Goal: Task Accomplishment & Management: Manage account settings

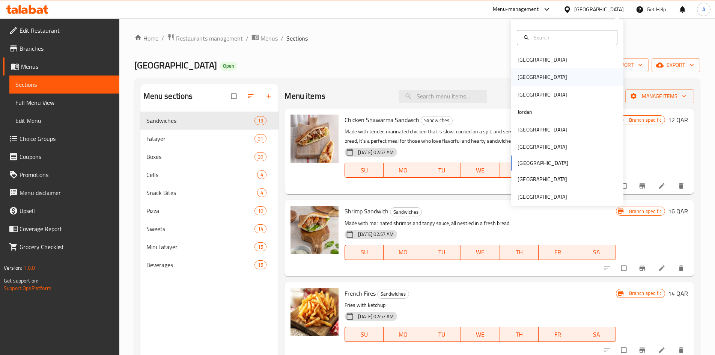
click at [532, 80] on div "[GEOGRAPHIC_DATA]" at bounding box center [567, 76] width 113 height 17
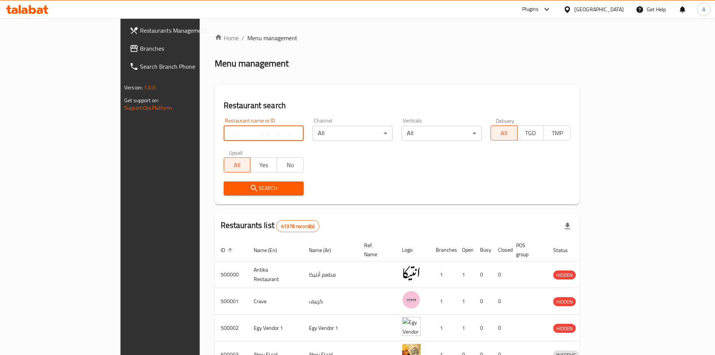
drag, startPoint x: 160, startPoint y: 126, endPoint x: 162, endPoint y: 122, distance: 4.2
click at [224, 126] on input "search" at bounding box center [264, 133] width 80 height 15
paste input "504866"
type input "504866"
click at [230, 186] on span "Search" at bounding box center [264, 187] width 68 height 9
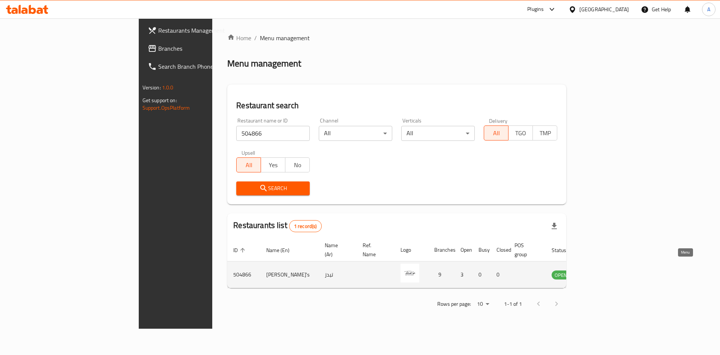
click at [599, 273] on icon "enhanced table" at bounding box center [597, 274] width 3 height 3
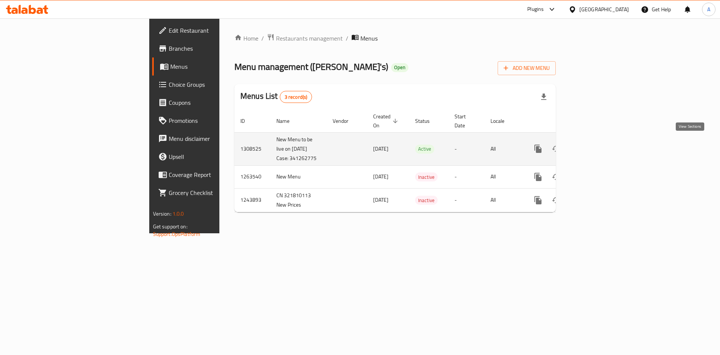
click at [597, 144] on icon "enhanced table" at bounding box center [592, 148] width 9 height 9
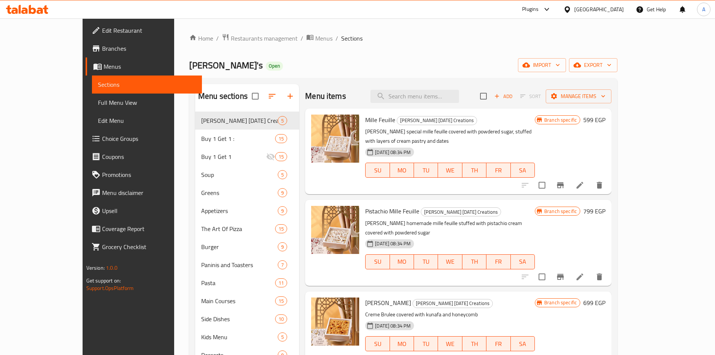
click at [434, 103] on div "Menu items Add Sort Manage items" at bounding box center [458, 96] width 306 height 24
click at [437, 96] on input "search" at bounding box center [414, 96] width 89 height 13
paste input "Add Avocado"
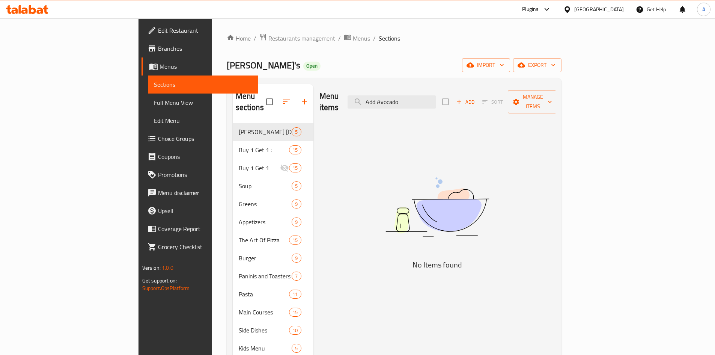
type input "Add Avocado"
click at [466, 53] on div "Home / Restaurants management / Menus / Sections Ted's Open import export Menu …" at bounding box center [394, 244] width 335 height 422
drag, startPoint x: 42, startPoint y: 103, endPoint x: 55, endPoint y: 139, distance: 38.3
click at [154, 103] on span "Full Menu View" at bounding box center [203, 102] width 98 height 9
click at [158, 139] on span "Choice Groups" at bounding box center [205, 138] width 94 height 9
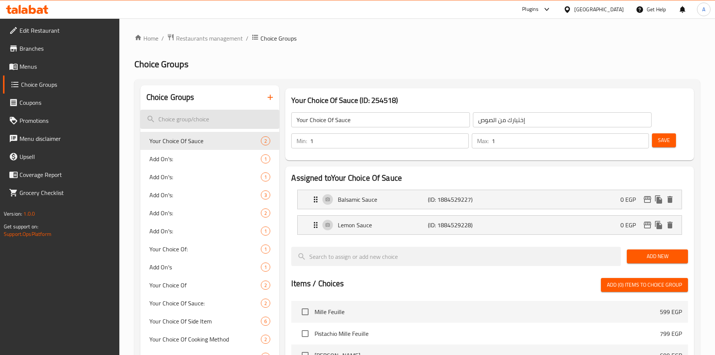
click at [183, 121] on input "search" at bounding box center [209, 119] width 139 height 19
paste input "Add Avocado"
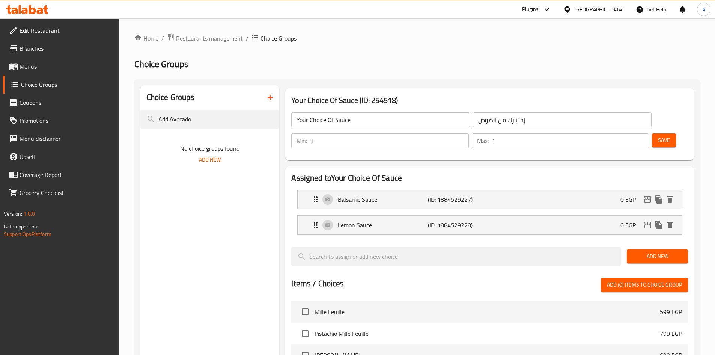
type input "Add Avocado"
click at [36, 66] on span "Menus" at bounding box center [67, 66] width 94 height 9
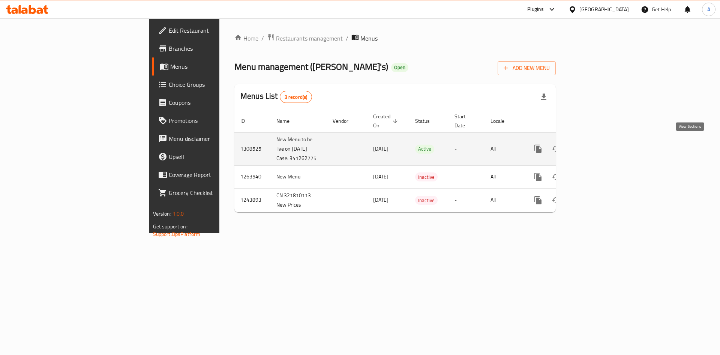
click at [596, 145] on icon "enhanced table" at bounding box center [592, 148] width 7 height 7
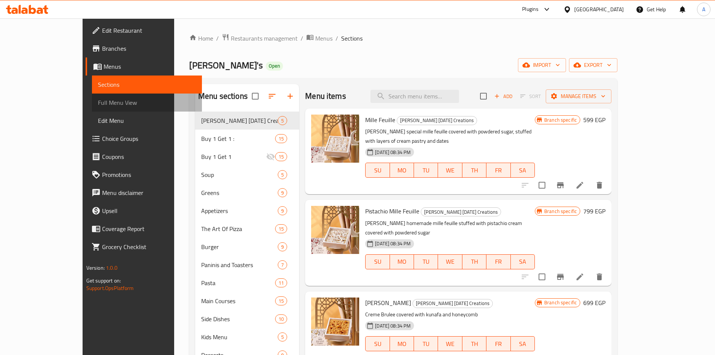
click at [98, 105] on span "Full Menu View" at bounding box center [147, 102] width 98 height 9
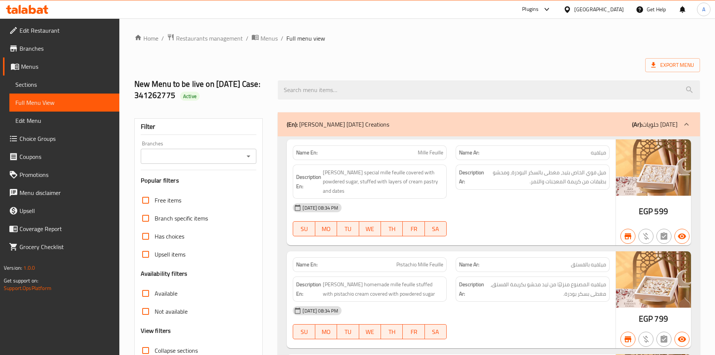
click at [204, 154] on input "Branches" at bounding box center [192, 156] width 99 height 11
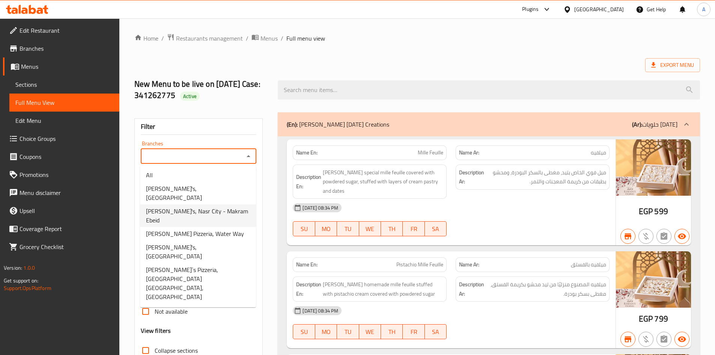
click at [200, 206] on span "[PERSON_NAME]'s, Nasr City - Makram Ebeid" at bounding box center [198, 215] width 104 height 18
type input "[PERSON_NAME]'s, Nasr City - Makram Ebeid"
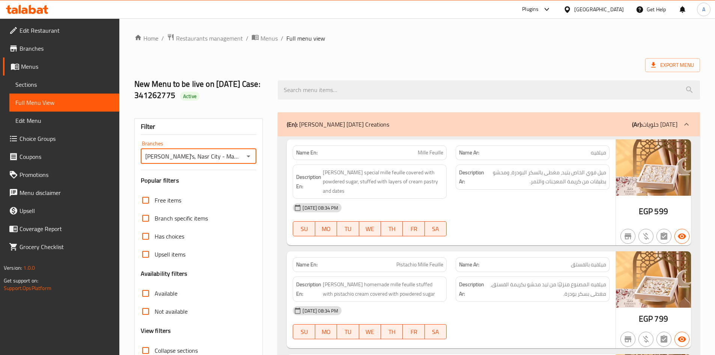
checkbox input "false"
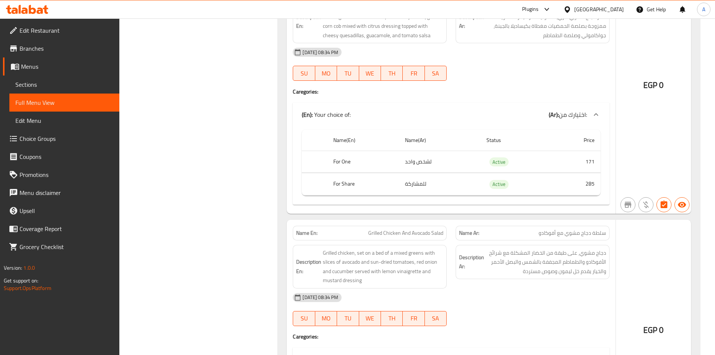
scroll to position [6382, 0]
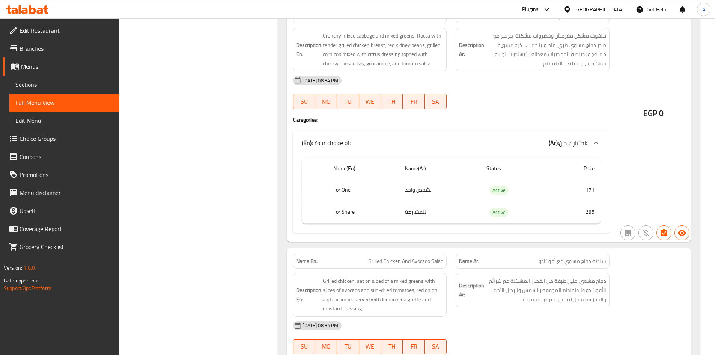
click at [346, 201] on th "For Share" at bounding box center [363, 212] width 72 height 22
copy th "For Share"
click at [40, 138] on span "Choice Groups" at bounding box center [67, 138] width 94 height 9
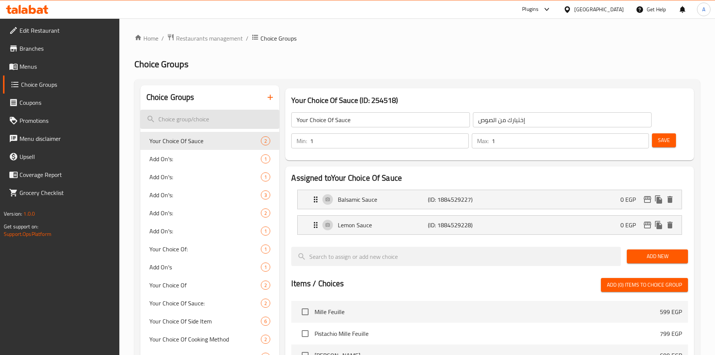
click at [207, 113] on input "search" at bounding box center [209, 119] width 139 height 19
paste input "For Share"
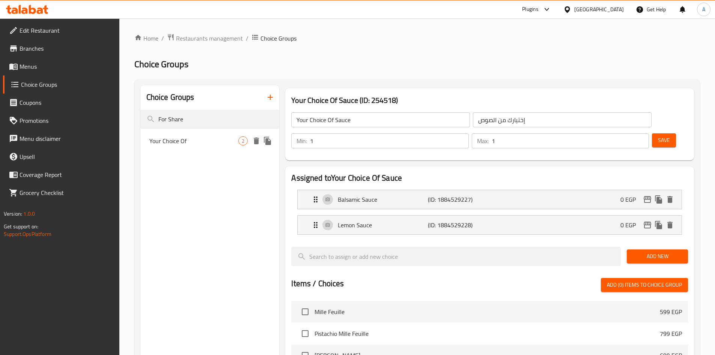
type input "For Share"
click at [191, 135] on div "Your Choice Of 2" at bounding box center [209, 141] width 139 height 18
type input "Your Choice Of"
type input "اختيارك من"
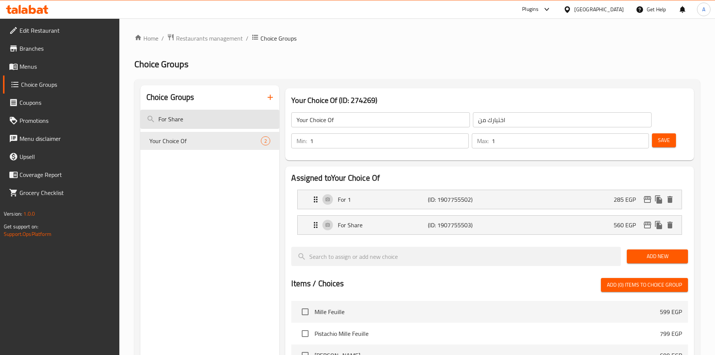
click at [201, 119] on input "For Share" at bounding box center [209, 119] width 139 height 19
paste input "Add Pepproni"
click at [211, 126] on input "Add Pepperoni" at bounding box center [209, 119] width 139 height 19
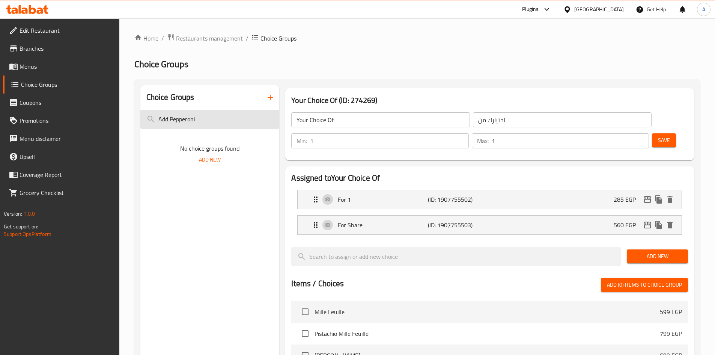
click at [197, 110] on input "Add Pepperoni" at bounding box center [209, 119] width 139 height 19
click at [197, 126] on input "Add Pepperoni" at bounding box center [209, 119] width 139 height 19
paste input "Crushed Hazelnut"
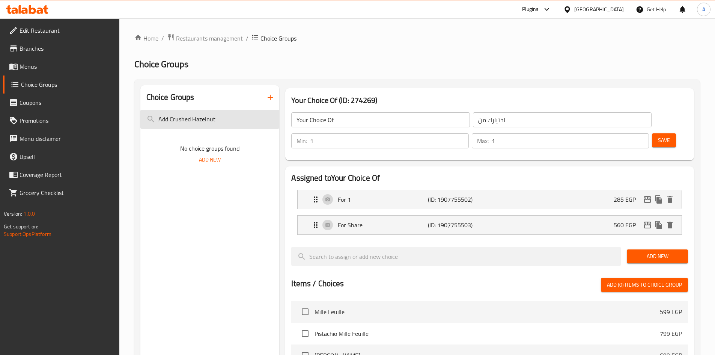
drag, startPoint x: 225, startPoint y: 125, endPoint x: 168, endPoint y: 125, distance: 57.4
click at [168, 125] on input "Add Crushed Hazelnut" at bounding box center [209, 119] width 139 height 19
click at [168, 120] on input "Add Crushed Hazelnut" at bounding box center [209, 119] width 139 height 19
click at [171, 117] on input "Add Crushed Hazelnut" at bounding box center [209, 119] width 139 height 19
click at [158, 119] on input "Crushed Hazelnut" at bounding box center [209, 119] width 139 height 19
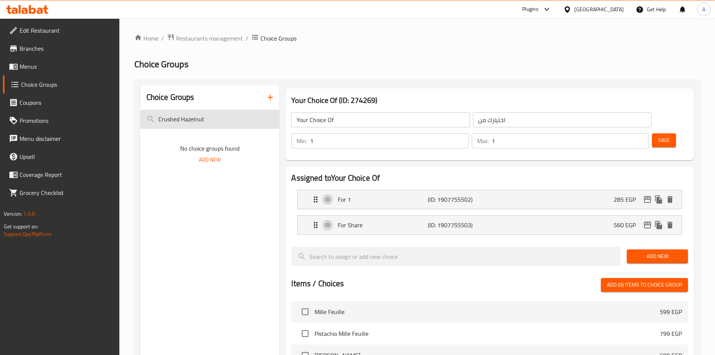
drag, startPoint x: 204, startPoint y: 129, endPoint x: 203, endPoint y: 123, distance: 6.5
click at [204, 129] on div "Choice Groups Crushed Hazelnut No choice groups found Add New" at bounding box center [209, 328] width 139 height 487
click at [203, 120] on input "Crushed Hazelnut" at bounding box center [209, 119] width 139 height 19
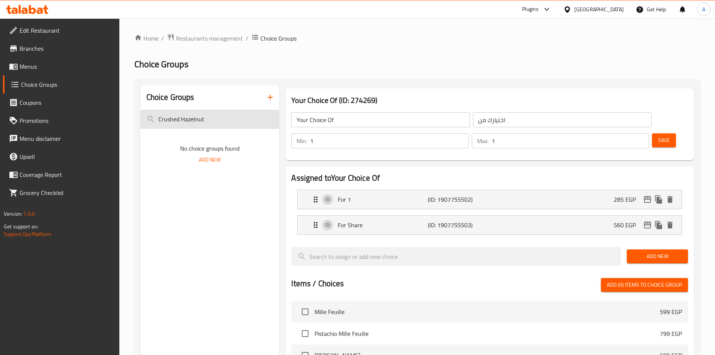
paste input "Pain Perdu for Share"
type input "Pain Perdu for Share"
click at [74, 67] on span "Menus" at bounding box center [67, 66] width 94 height 9
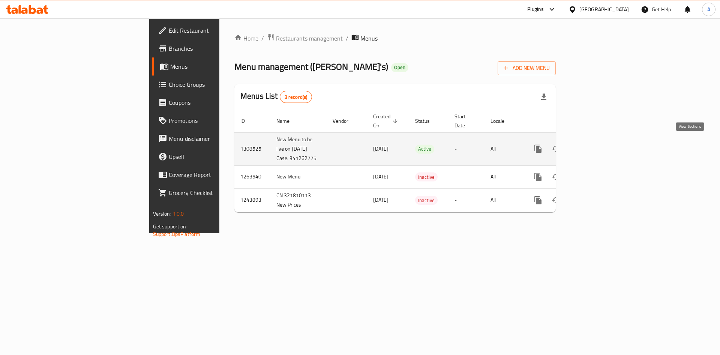
click at [601, 141] on link "enhanced table" at bounding box center [592, 149] width 18 height 18
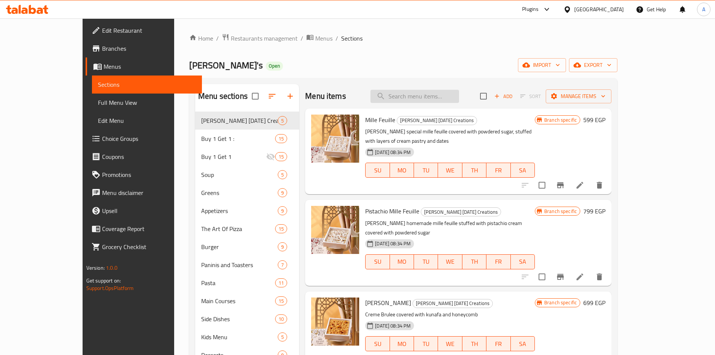
click at [459, 90] on input "search" at bounding box center [414, 96] width 89 height 13
paste input "Pain Perdu for Share"
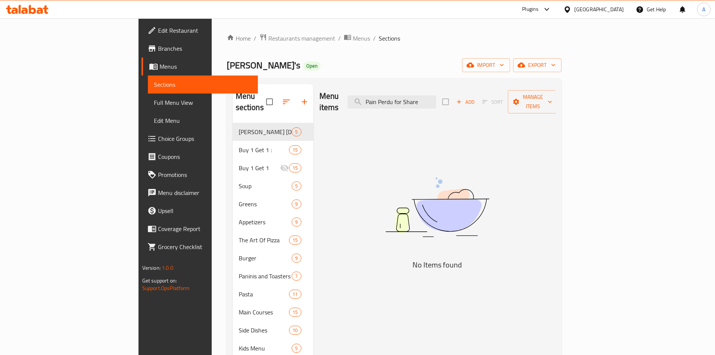
click at [487, 64] on div "[PERSON_NAME] Open import export" at bounding box center [394, 65] width 335 height 14
click at [436, 97] on input "Pain Perdu for Share" at bounding box center [391, 101] width 89 height 13
type input "Pain Perdu for"
click at [436, 95] on input "Pain Perdu for" at bounding box center [391, 101] width 89 height 13
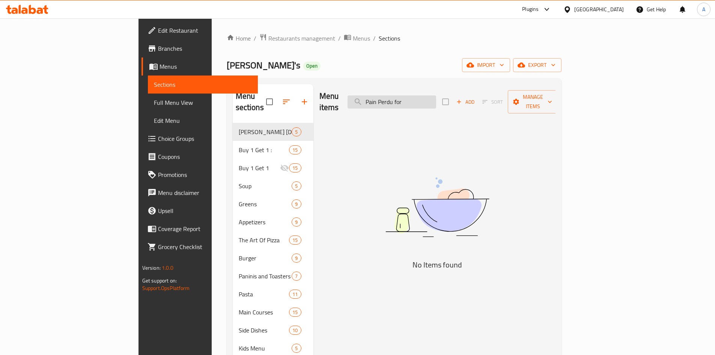
click at [436, 95] on input "Pain Perdu for" at bounding box center [391, 101] width 89 height 13
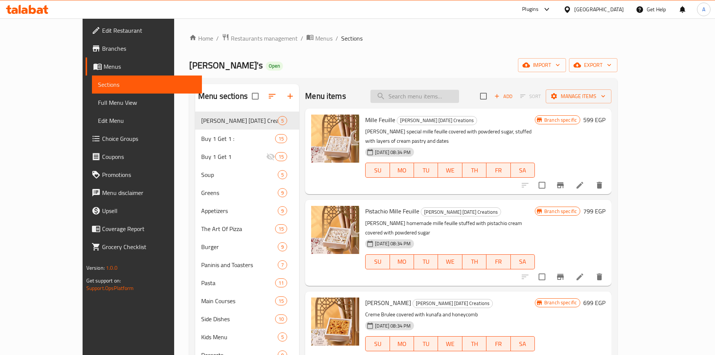
click at [447, 98] on input "search" at bounding box center [414, 96] width 89 height 13
paste input "Mille Feuille"
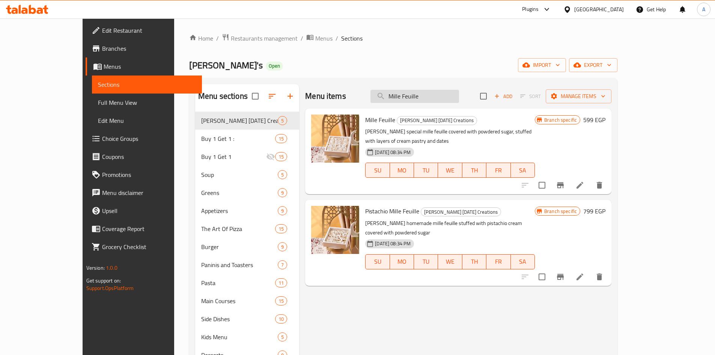
click at [448, 91] on input "Mille Feuille" at bounding box center [414, 96] width 89 height 13
paste input "Bufflo Sando"
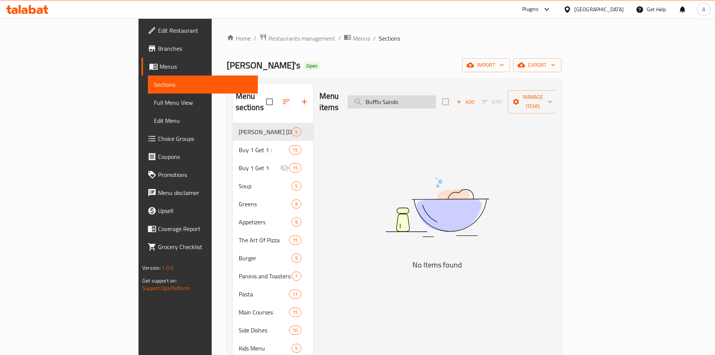
click at [436, 95] on input "Bufflo Sando" at bounding box center [391, 101] width 89 height 13
click at [436, 98] on input "Bufflo Sando" at bounding box center [391, 101] width 89 height 13
click at [473, 63] on div "[PERSON_NAME] Open import export" at bounding box center [394, 65] width 335 height 14
click at [436, 97] on input "Buffalo Sando" at bounding box center [391, 101] width 89 height 13
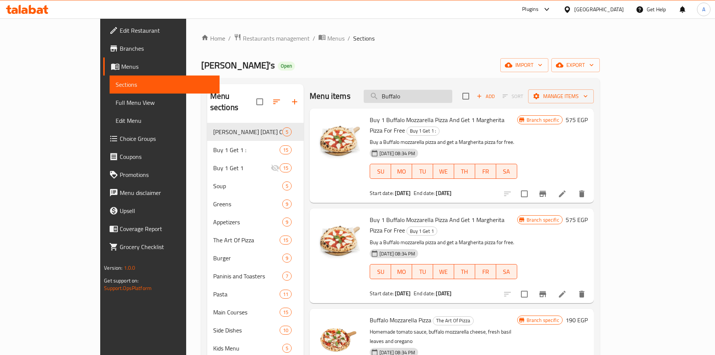
click at [442, 101] on input "Buffalo" at bounding box center [408, 96] width 89 height 13
paste input "Stacked Burger"
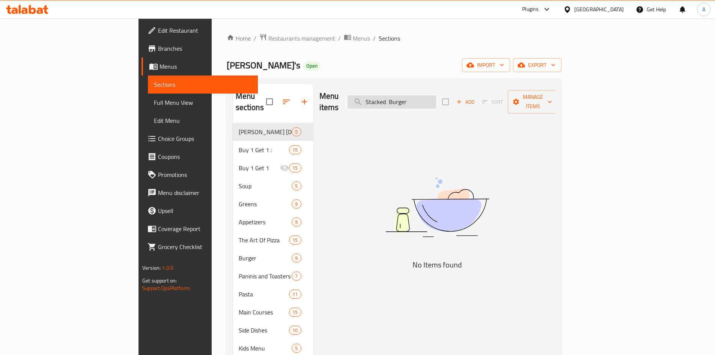
click at [432, 96] on input "Stacked Burger" at bounding box center [391, 101] width 89 height 13
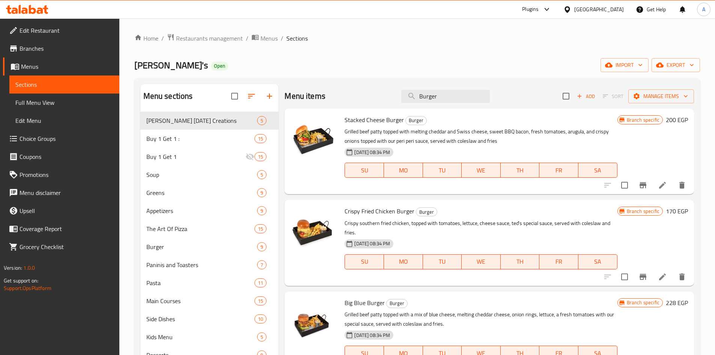
type input "Burger"
